Goal: Use online tool/utility

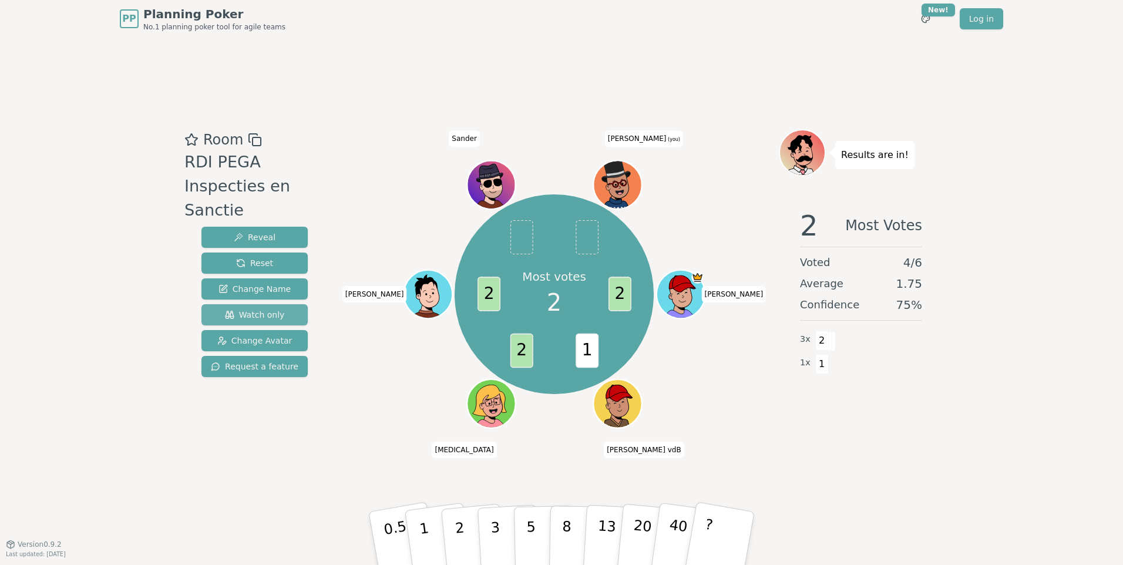
click at [263, 309] on span "Watch only" at bounding box center [255, 315] width 60 height 12
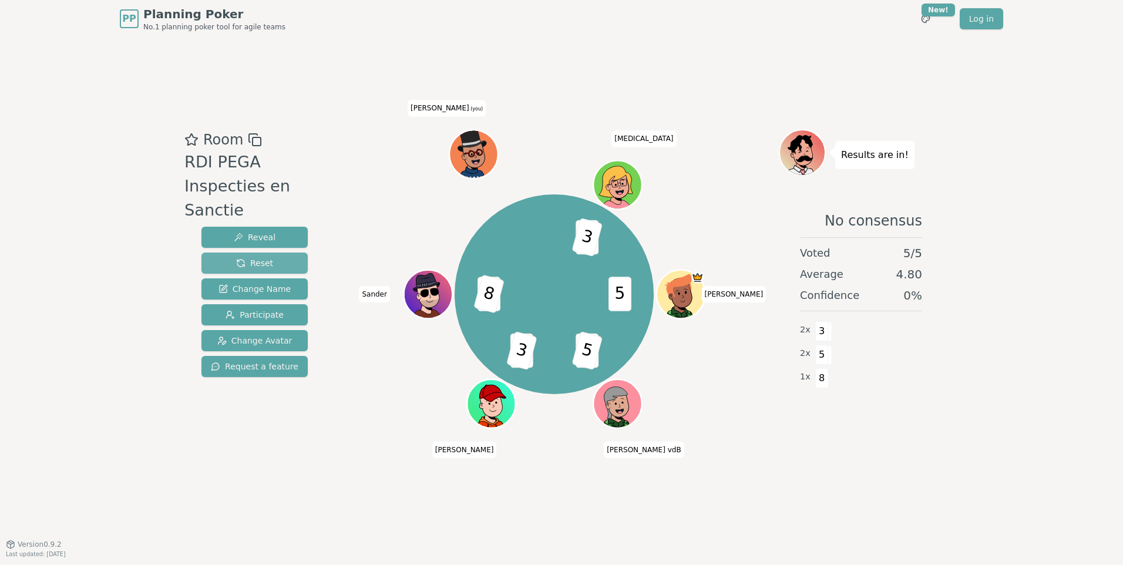
click at [277, 253] on button "Reset" at bounding box center [254, 263] width 106 height 21
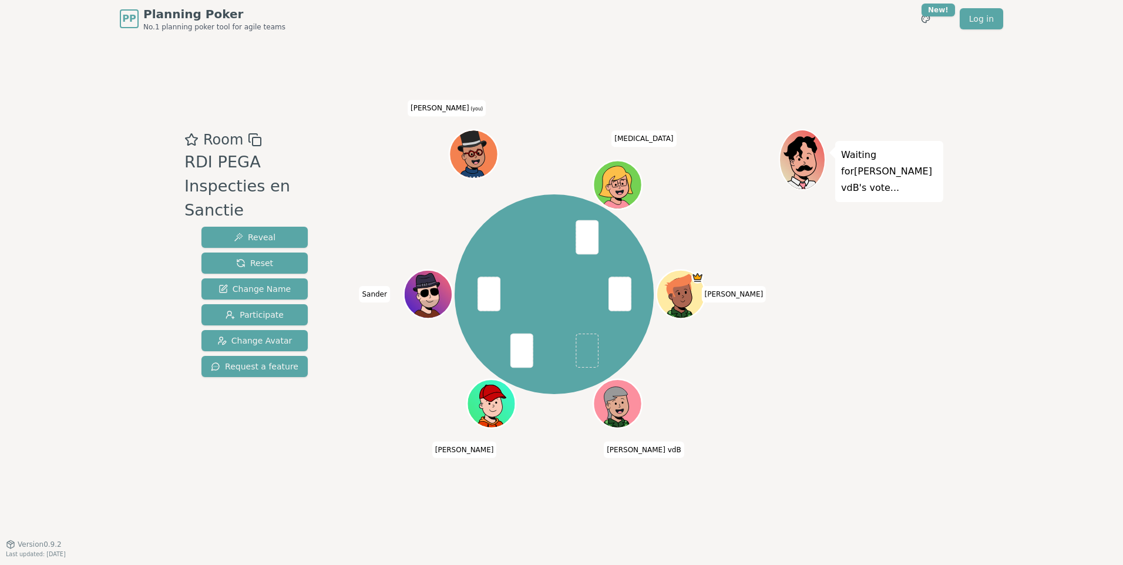
click at [590, 353] on span at bounding box center [587, 351] width 23 height 34
click at [264, 231] on span "Reveal" at bounding box center [255, 237] width 42 height 12
